Goal: Transaction & Acquisition: Purchase product/service

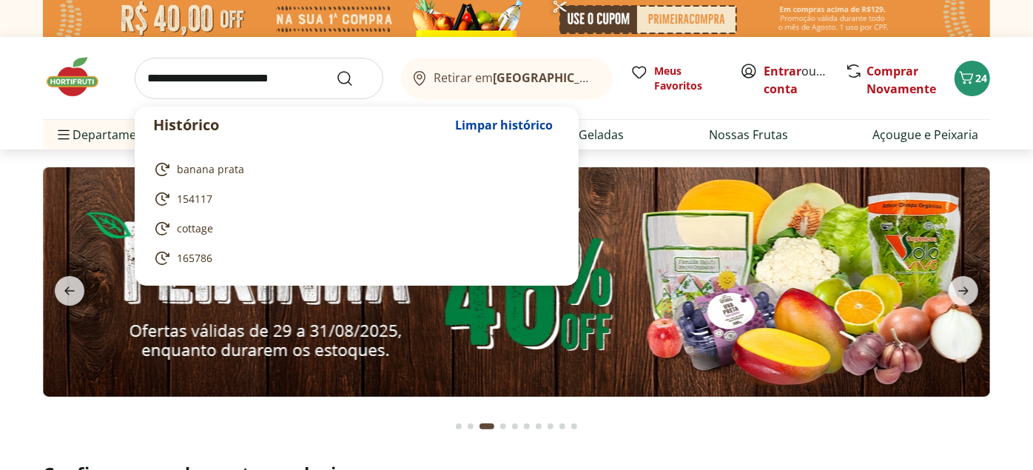
click at [294, 80] on input "search" at bounding box center [259, 78] width 249 height 41
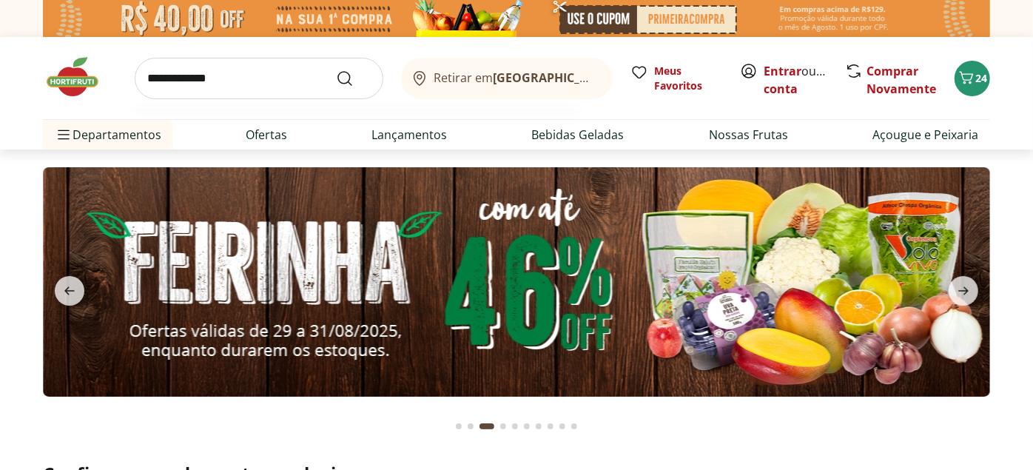
type input "**********"
click at [336, 70] on button "Submit Search" at bounding box center [354, 79] width 36 height 18
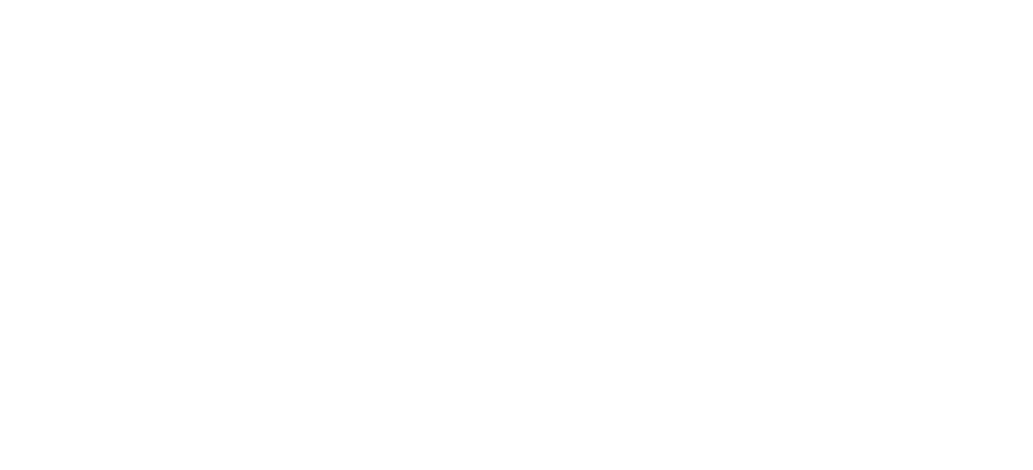
select select "**********"
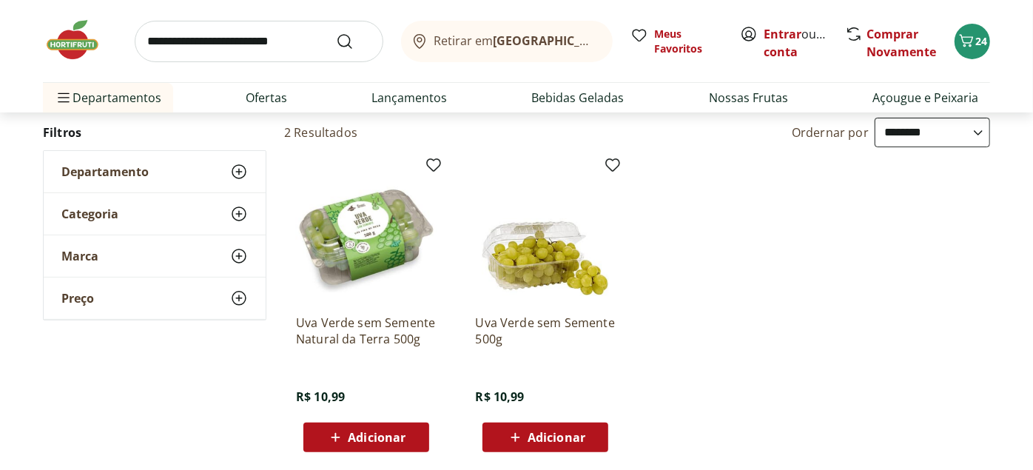
scroll to position [164, 0]
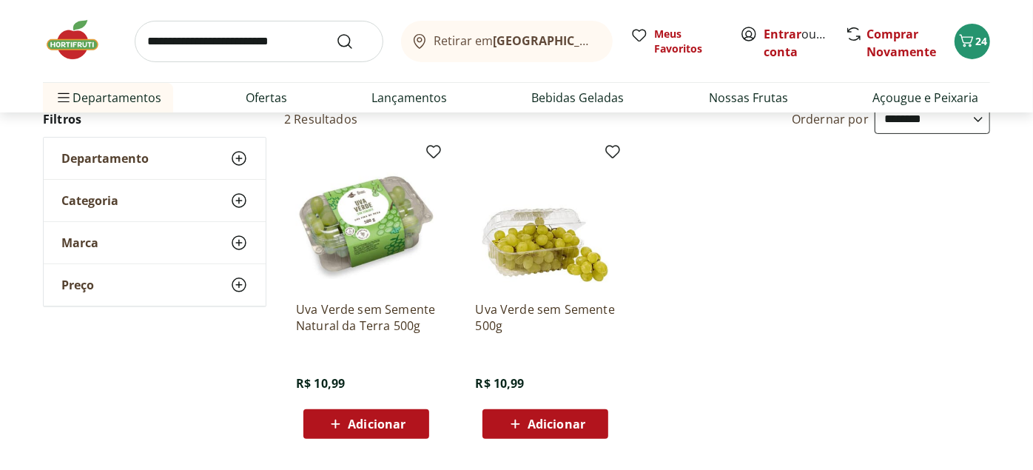
click at [338, 209] on img at bounding box center [366, 219] width 141 height 141
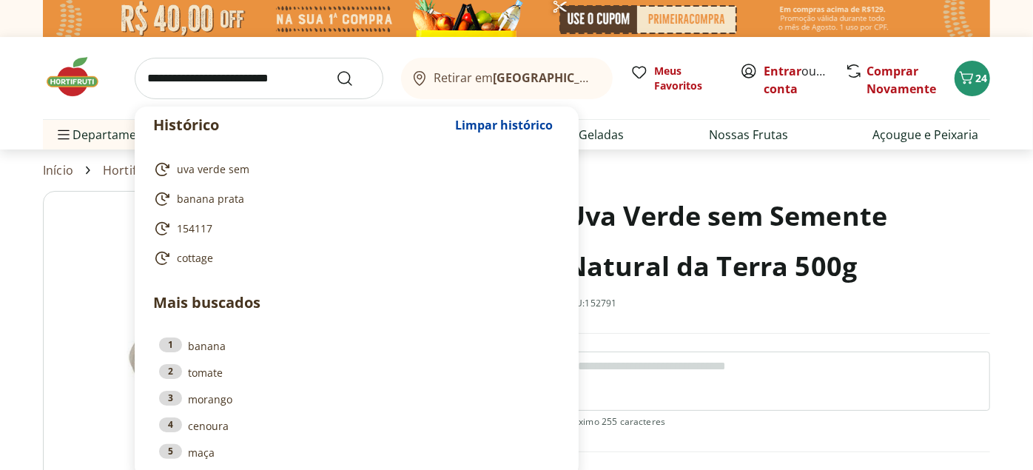
click at [277, 76] on input "search" at bounding box center [259, 78] width 249 height 41
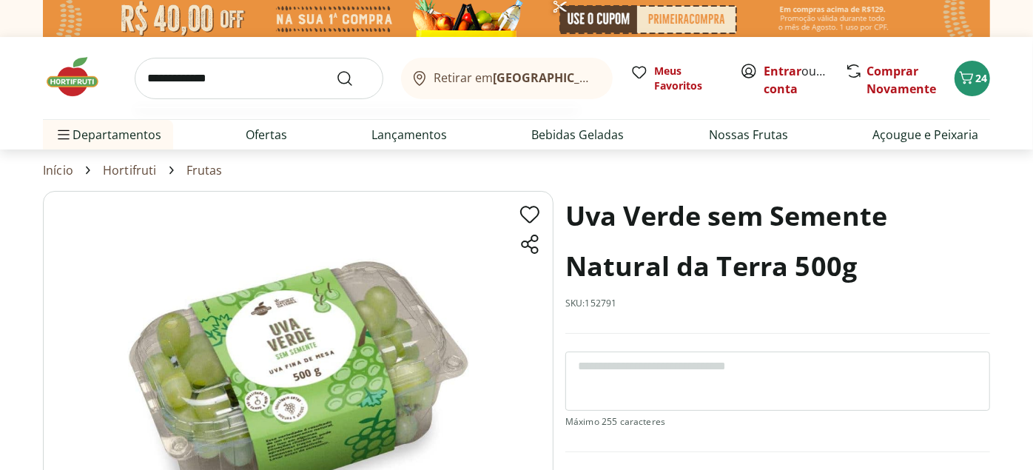
type input "**********"
click at [336, 70] on button "Submit Search" at bounding box center [354, 79] width 36 height 18
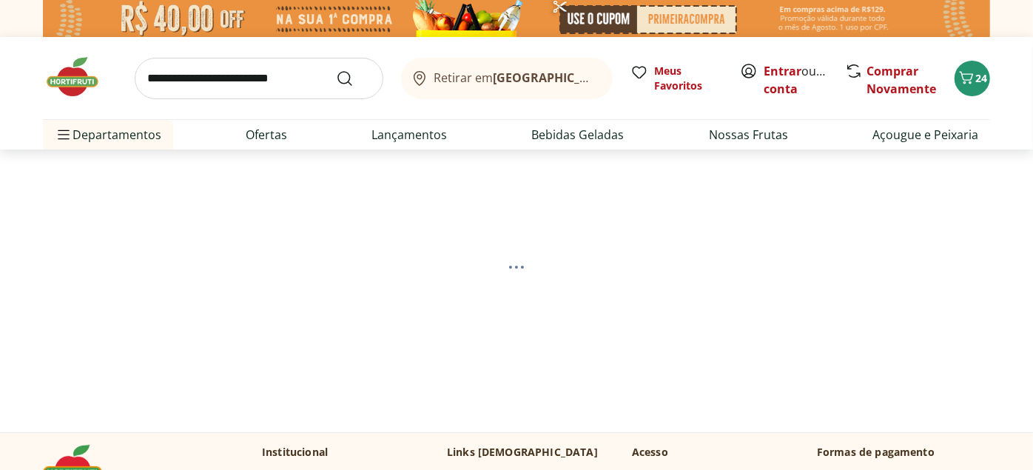
select select "**********"
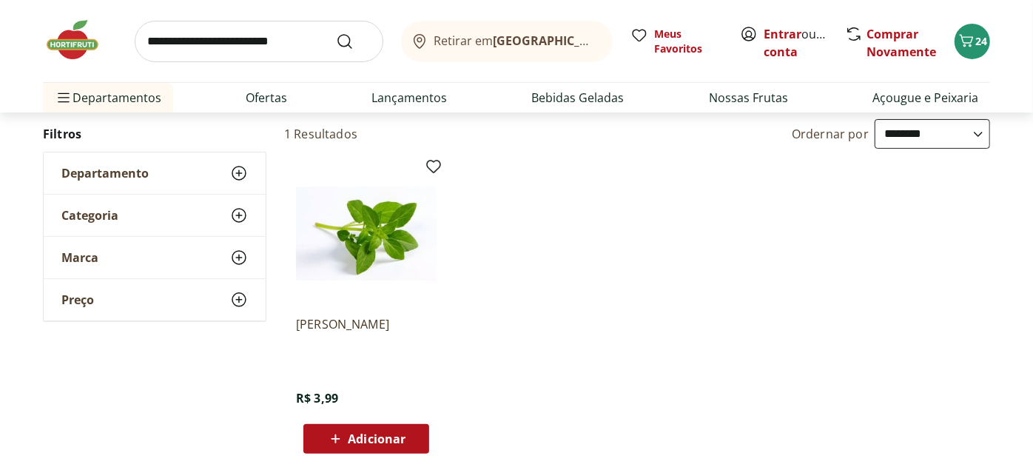
scroll to position [164, 0]
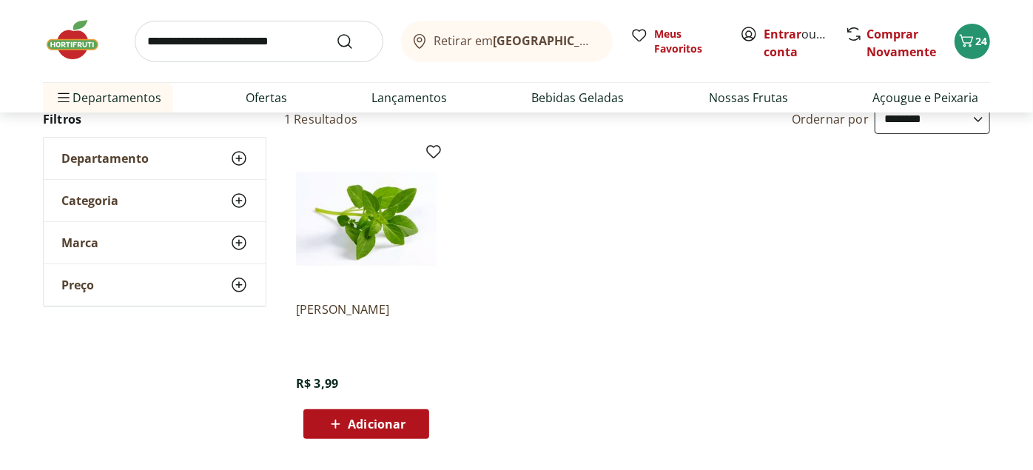
click at [359, 218] on img at bounding box center [366, 219] width 141 height 141
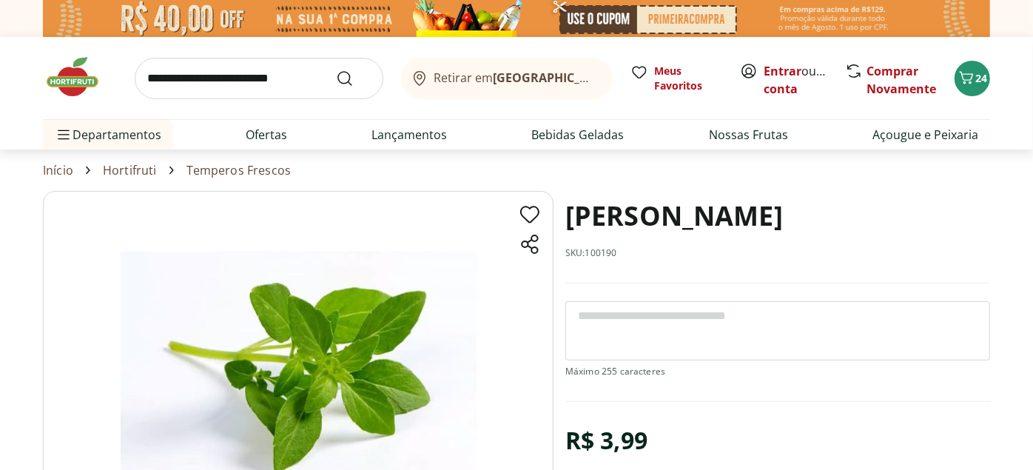
click at [596, 247] on p "SKU: 100190" at bounding box center [592, 253] width 52 height 12
copy p "100190"
click at [64, 82] on img at bounding box center [80, 77] width 74 height 44
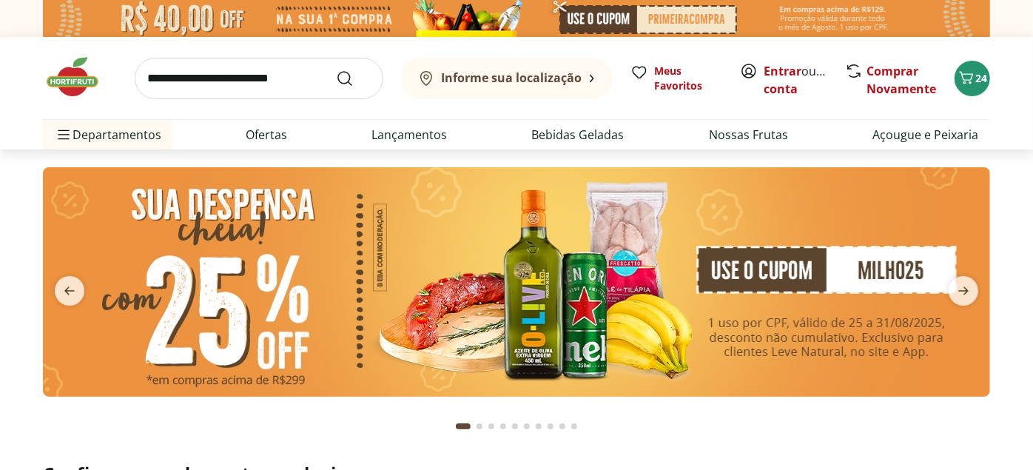
type input "*"
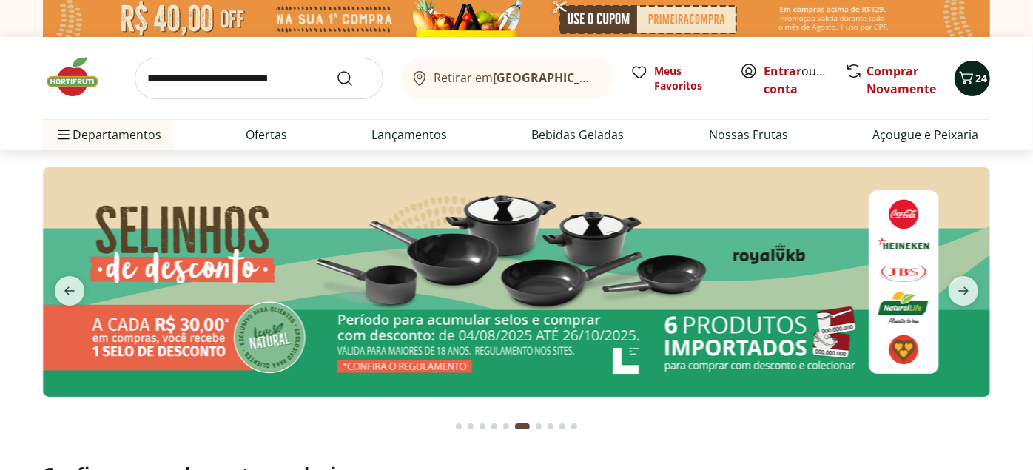
click at [959, 70] on icon "Carrinho" at bounding box center [967, 78] width 18 height 18
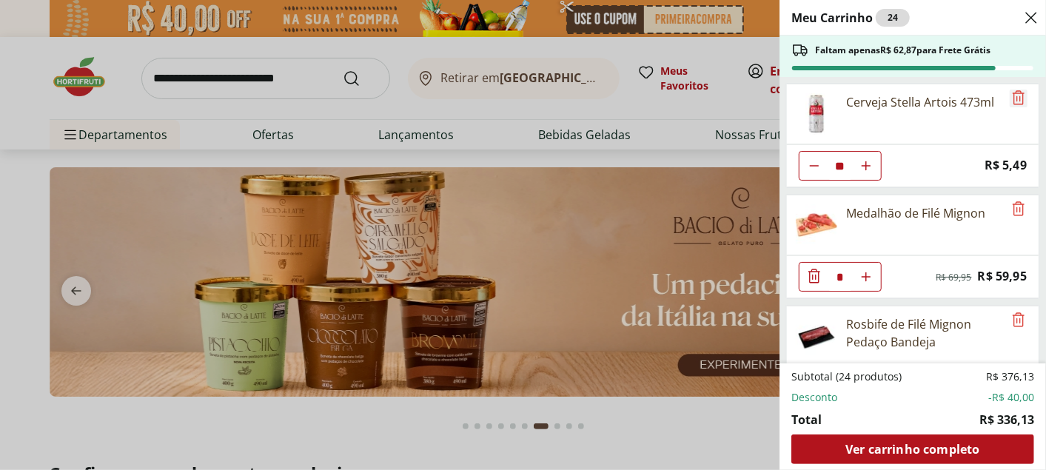
click at [1011, 95] on icon "Remove" at bounding box center [1019, 98] width 18 height 18
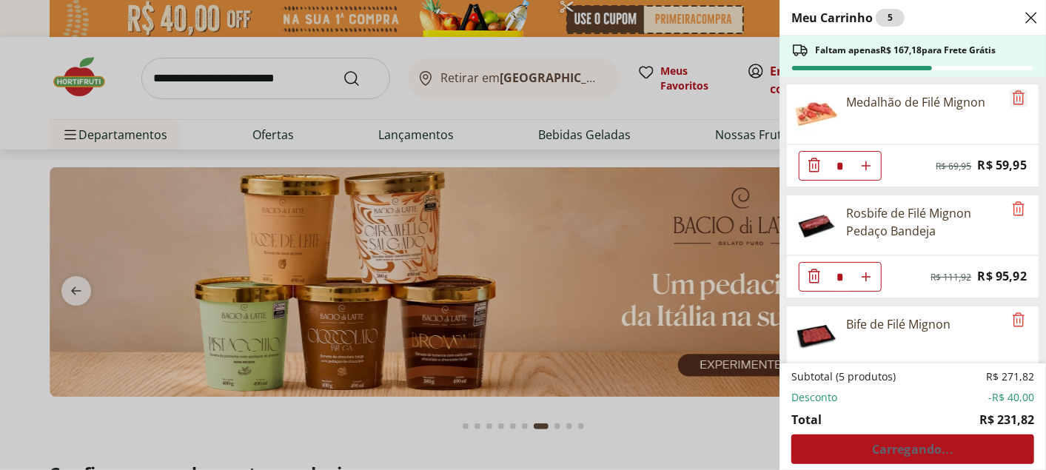
click at [1011, 95] on icon "Remove" at bounding box center [1019, 98] width 18 height 18
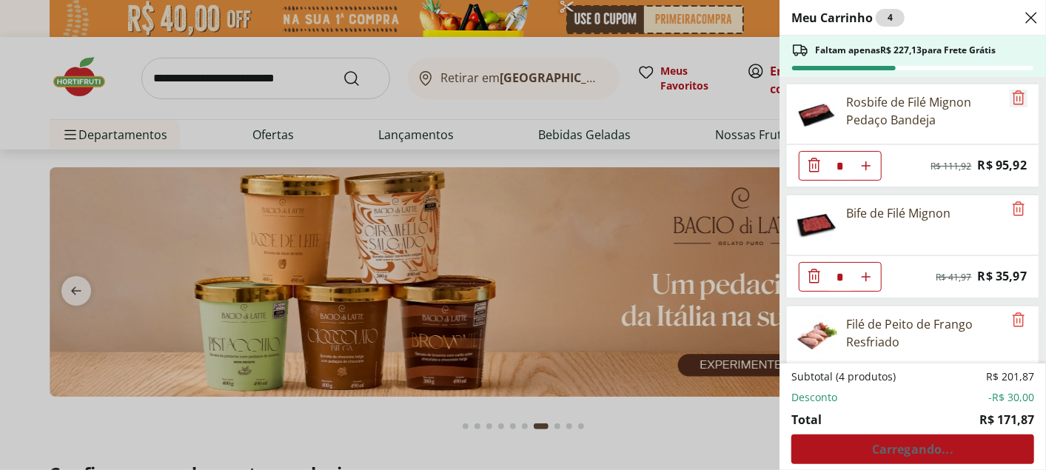
click at [1011, 95] on icon "Remove" at bounding box center [1019, 98] width 18 height 18
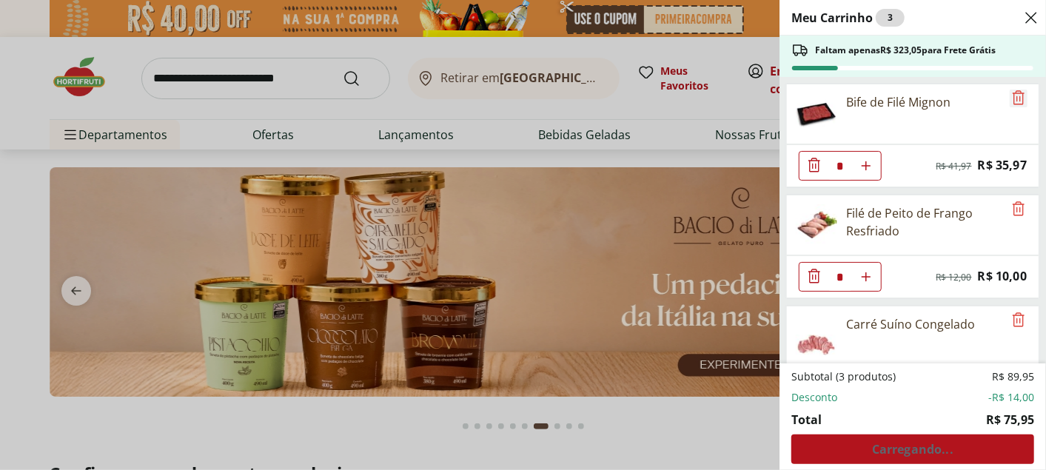
click at [1011, 95] on icon "Remove" at bounding box center [1019, 98] width 18 height 18
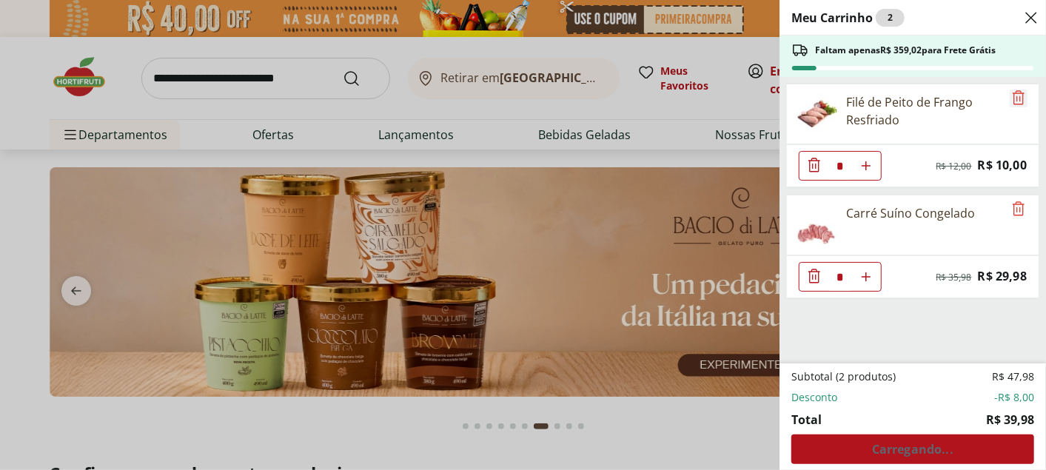
click at [1011, 95] on icon "Remove" at bounding box center [1019, 98] width 18 height 18
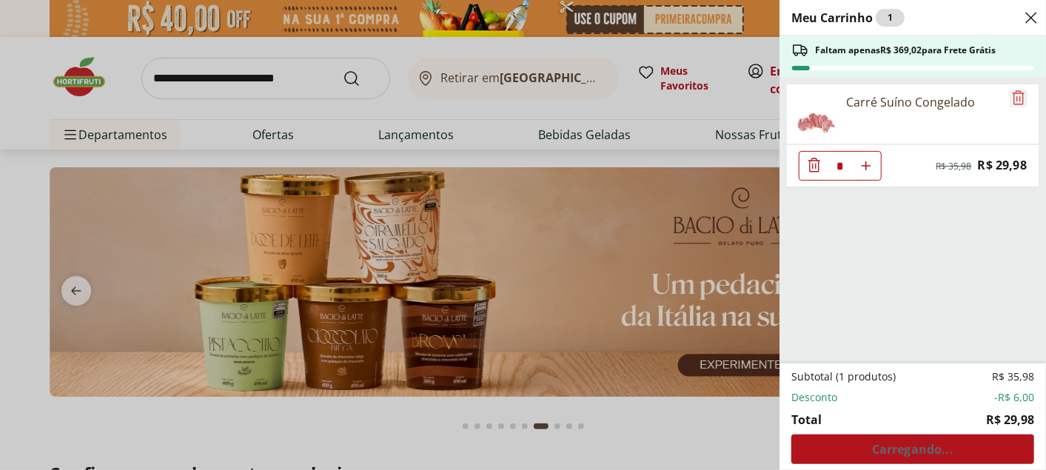
click at [1011, 95] on icon "Remove" at bounding box center [1019, 98] width 18 height 18
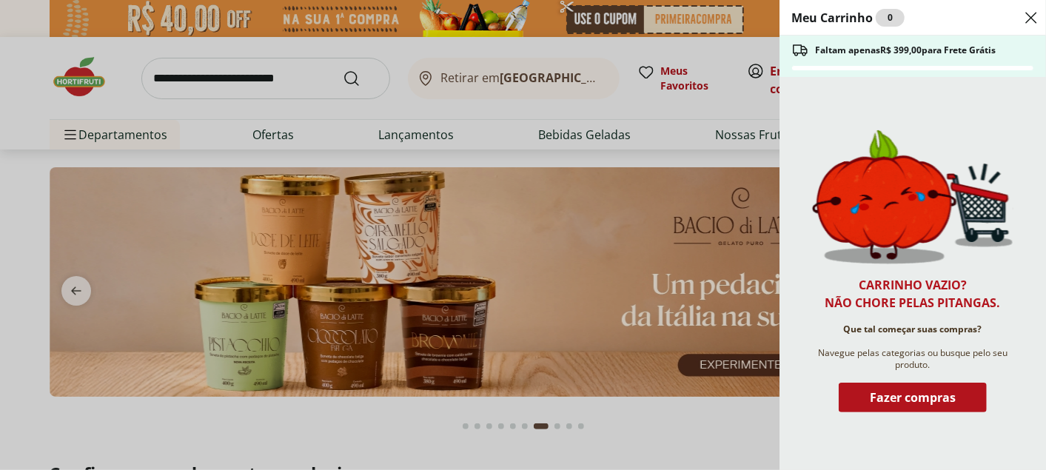
click at [1033, 27] on div "Close" at bounding box center [1031, 18] width 18 height 24
